Goal: Transaction & Acquisition: Purchase product/service

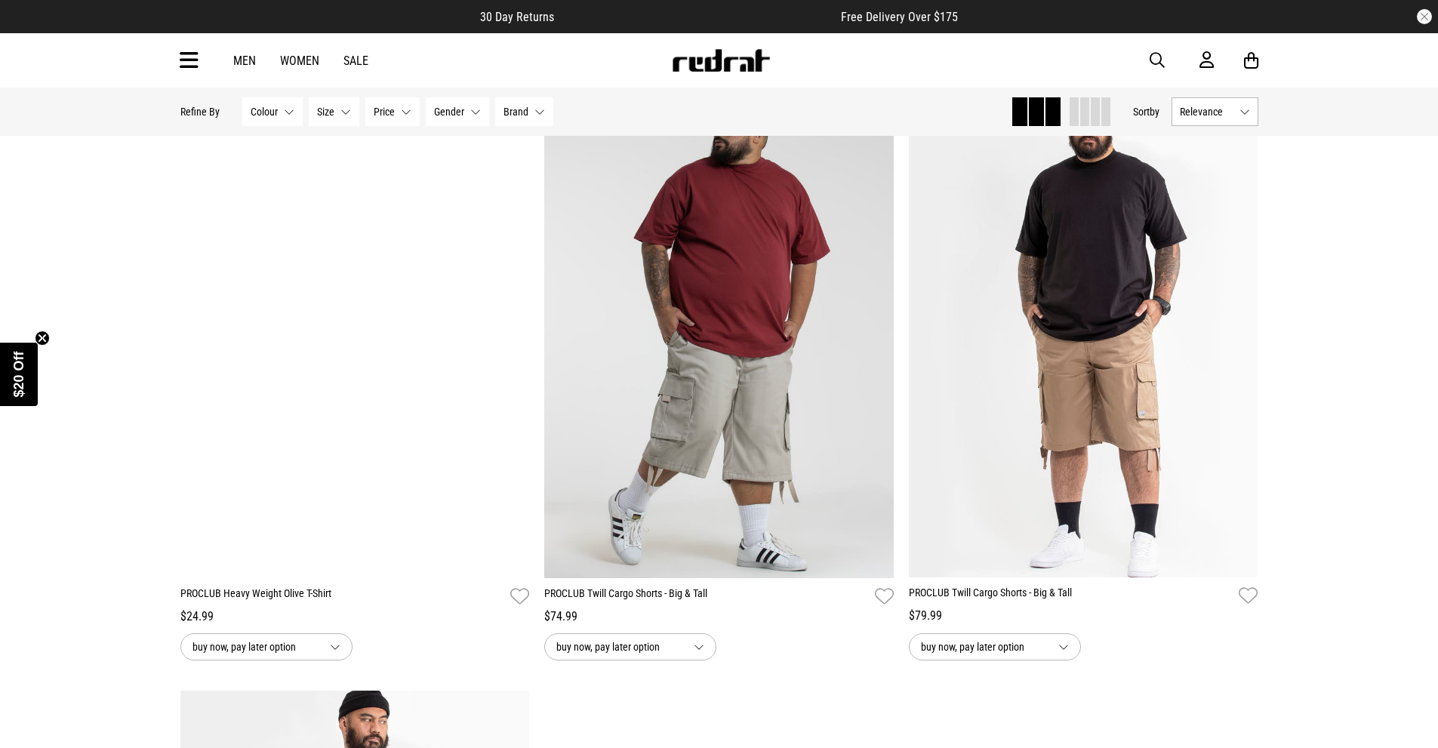
scroll to position [1383, 0]
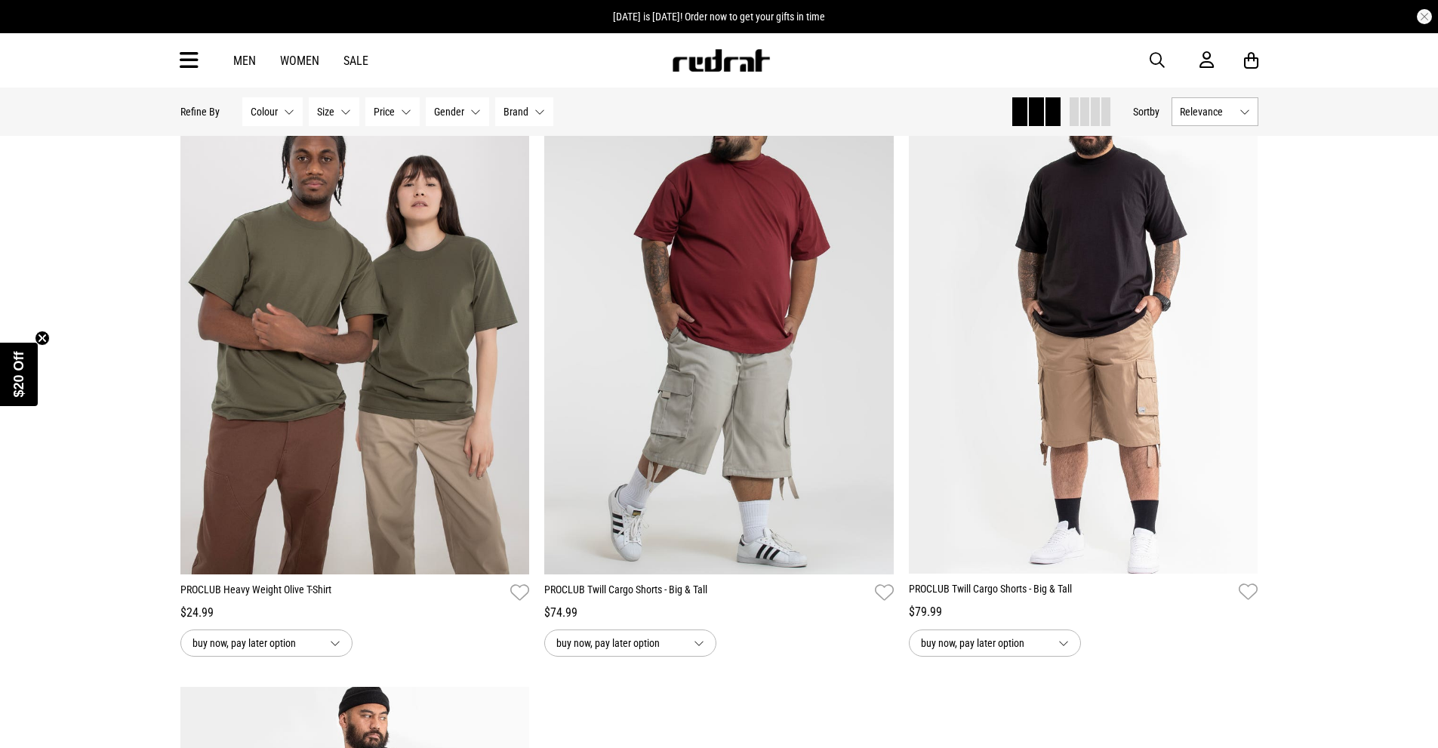
click at [306, 57] on link "Women" at bounding box center [299, 61] width 39 height 14
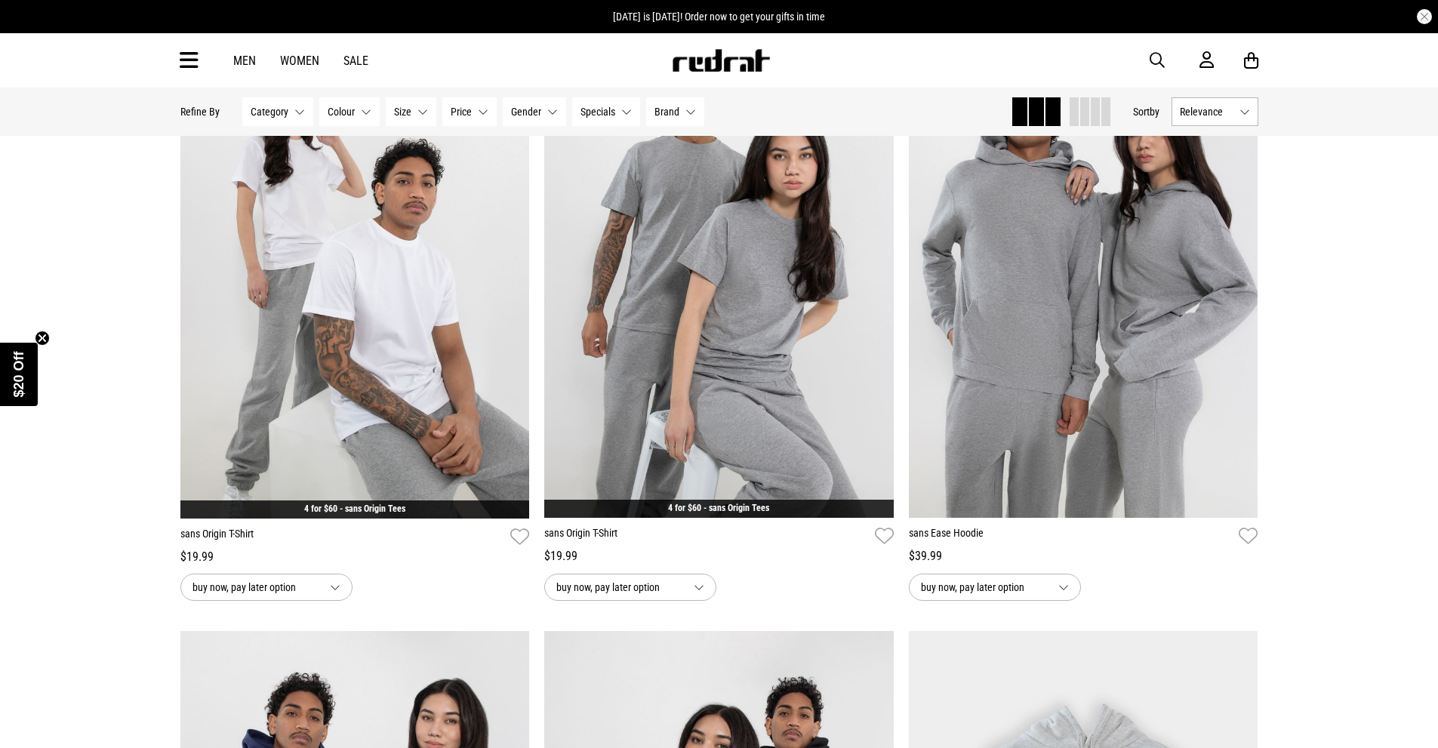
scroll to position [1459, 0]
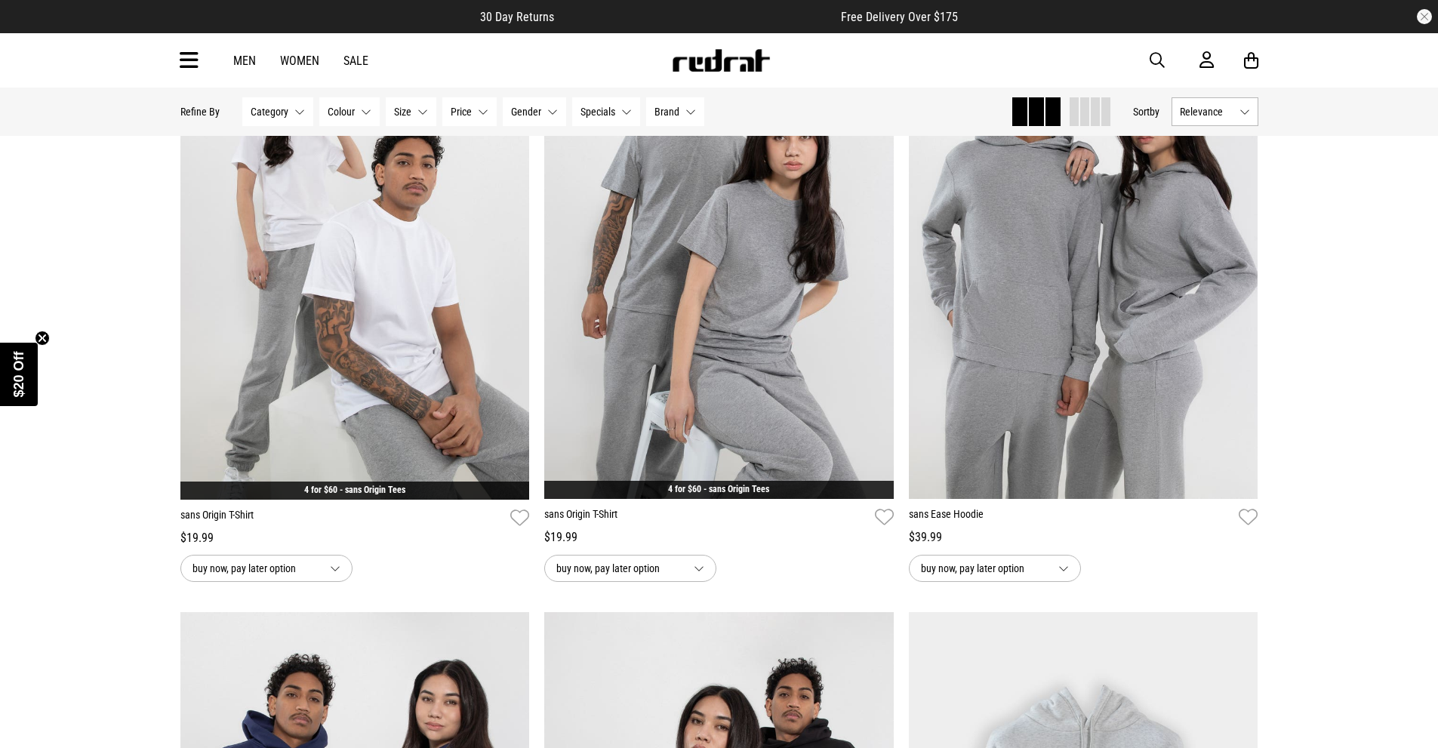
click at [285, 114] on span "Category" at bounding box center [270, 112] width 38 height 12
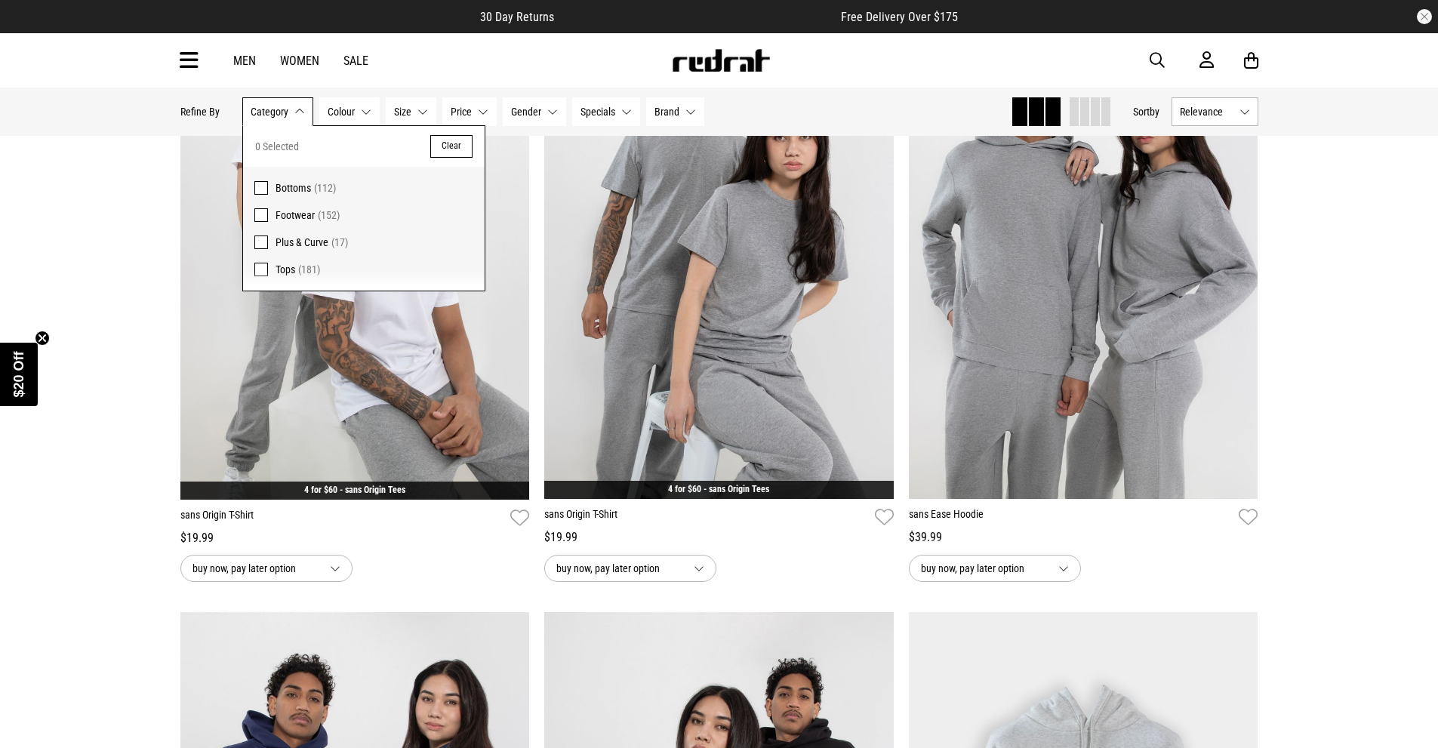
click at [276, 190] on span "Bottoms" at bounding box center [292, 188] width 35 height 12
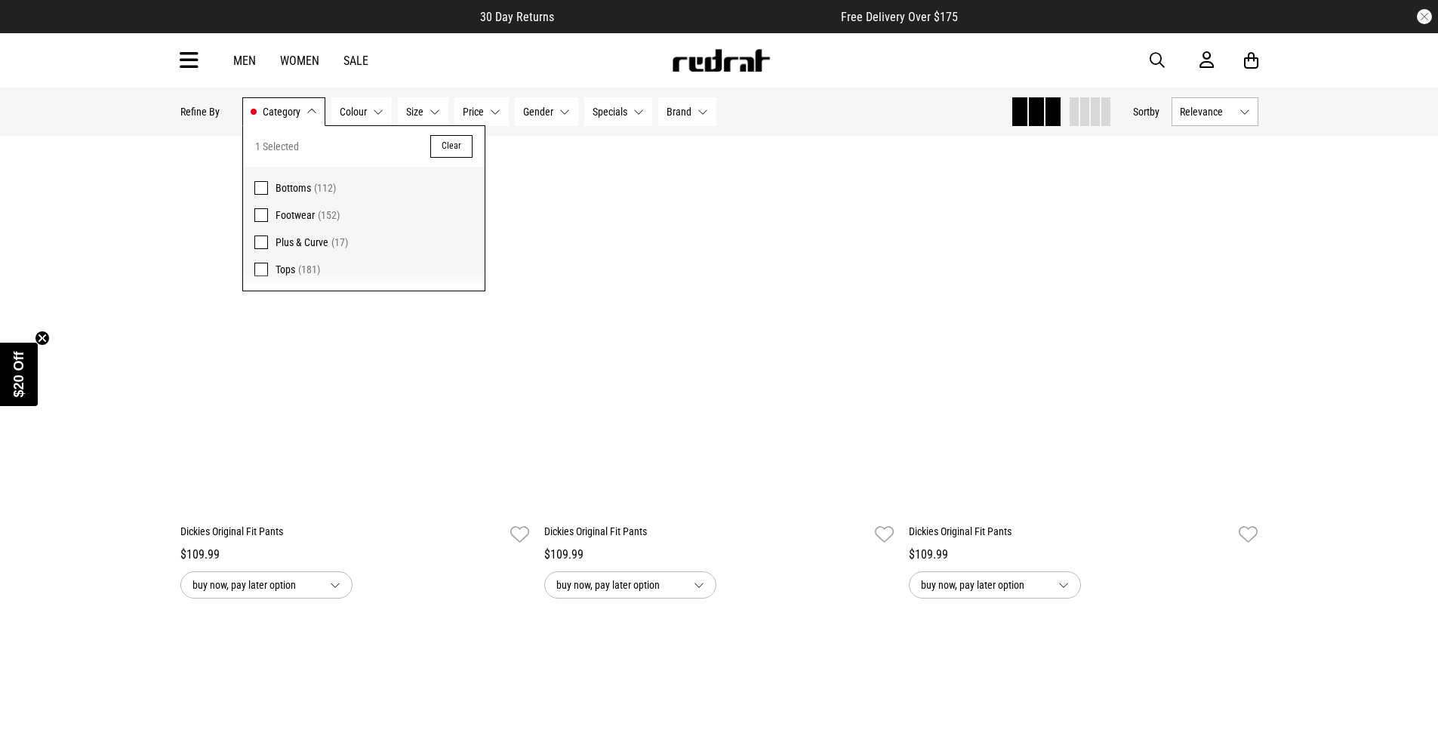
scroll to position [1477, 0]
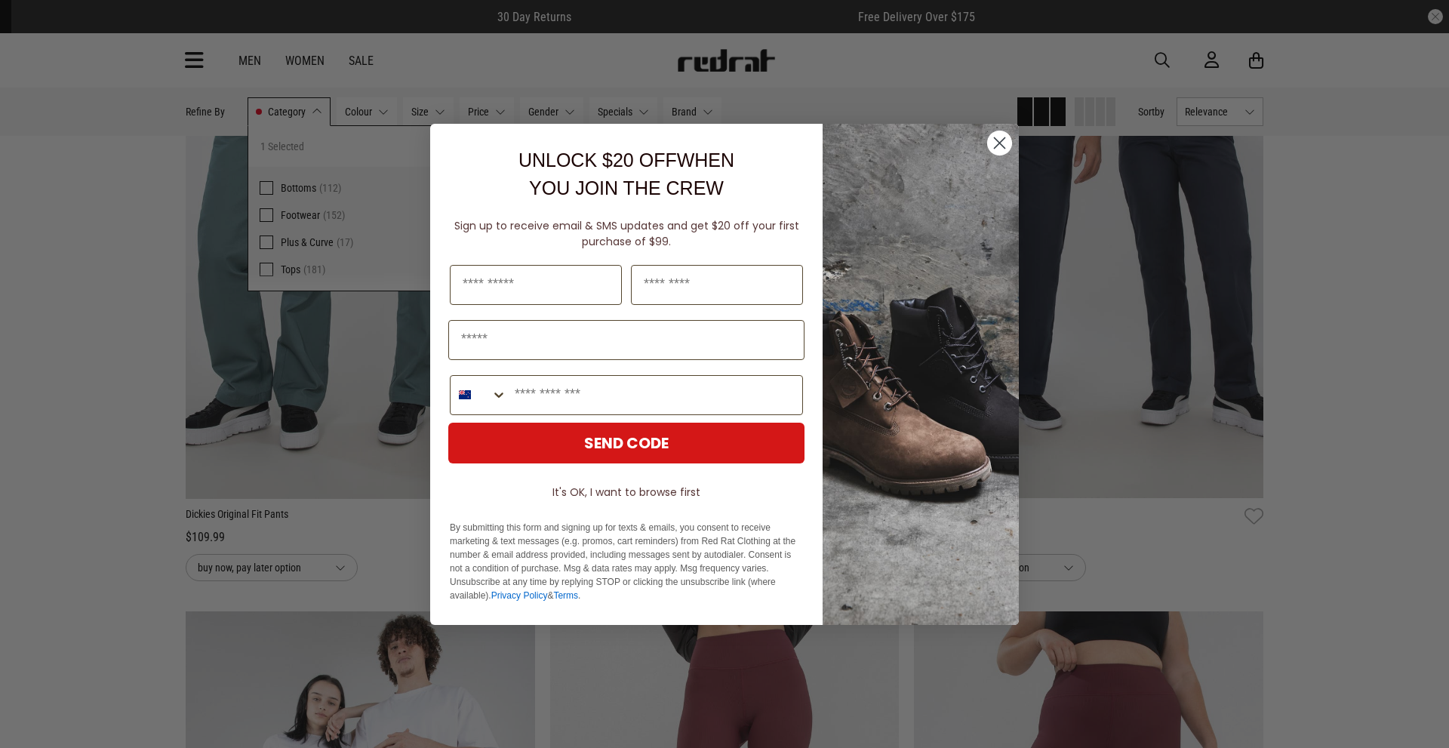
click at [998, 140] on circle "Close dialog" at bounding box center [999, 142] width 25 height 25
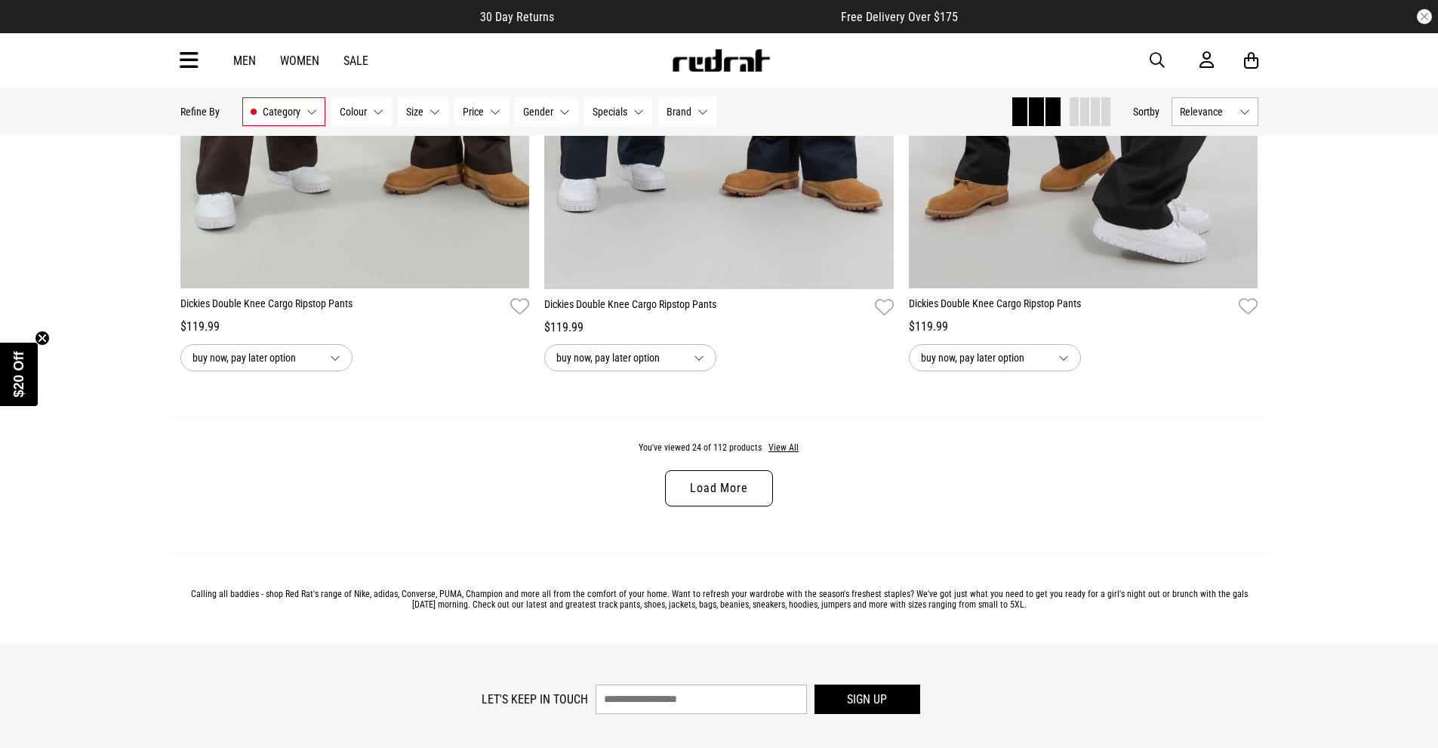
scroll to position [4697, 0]
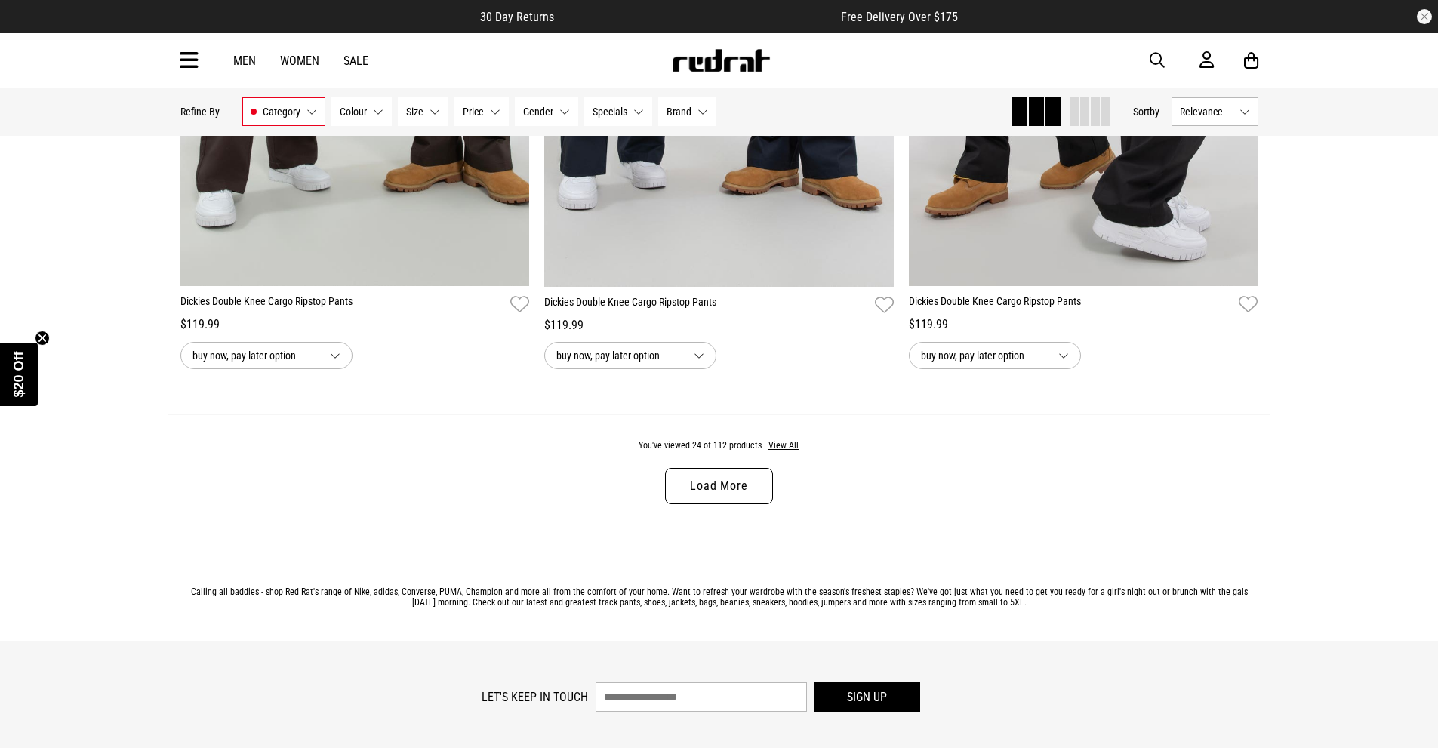
click at [739, 501] on link "Load More" at bounding box center [718, 486] width 107 height 36
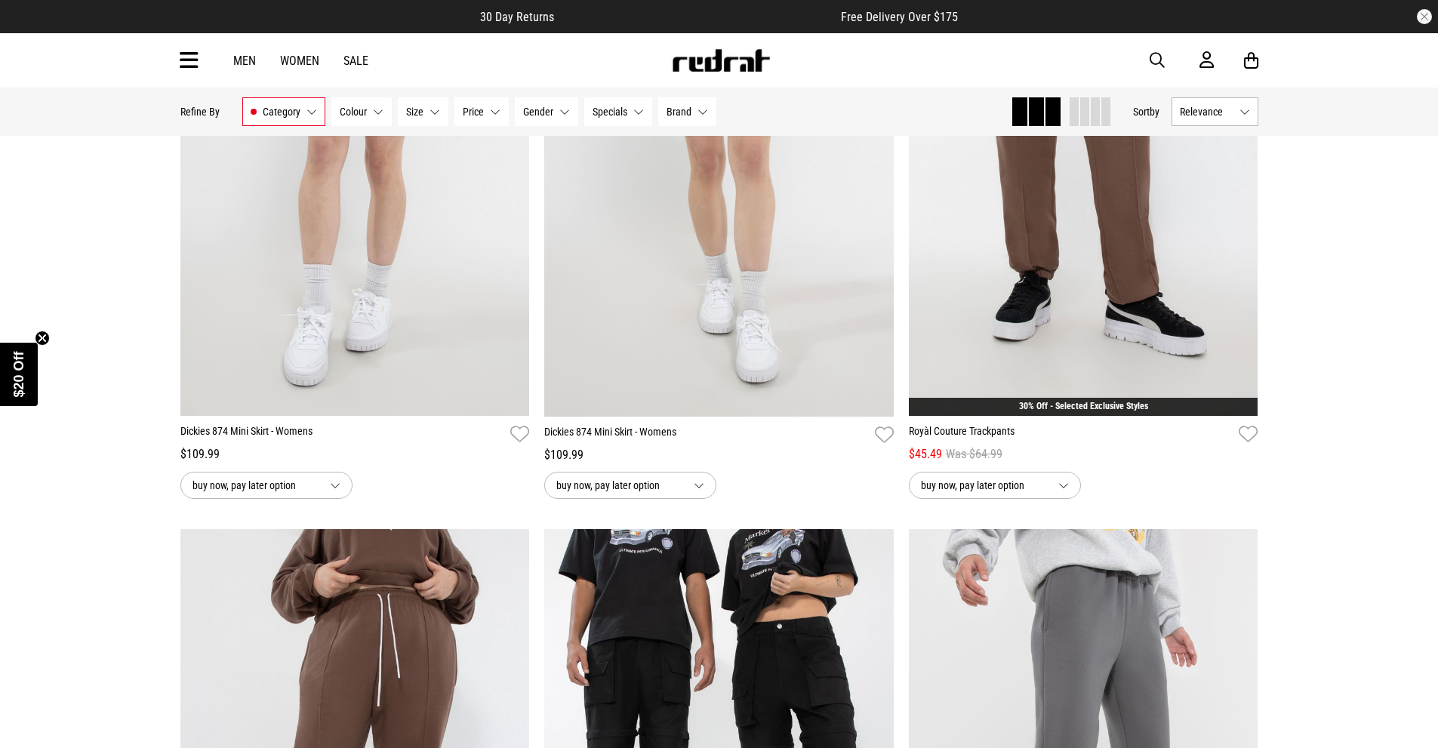
scroll to position [5175, 0]
